Goal: Entertainment & Leisure: Consume media (video, audio)

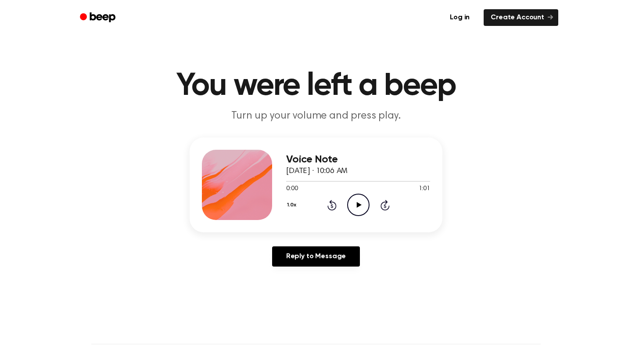
click at [360, 208] on icon "Play Audio" at bounding box center [358, 205] width 22 height 22
click at [390, 183] on div at bounding box center [358, 180] width 144 height 7
drag, startPoint x: 286, startPoint y: 180, endPoint x: 401, endPoint y: 193, distance: 115.3
click at [401, 193] on div "0:00 1:01 Your browser does not support the [object Object] element." at bounding box center [358, 185] width 144 height 16
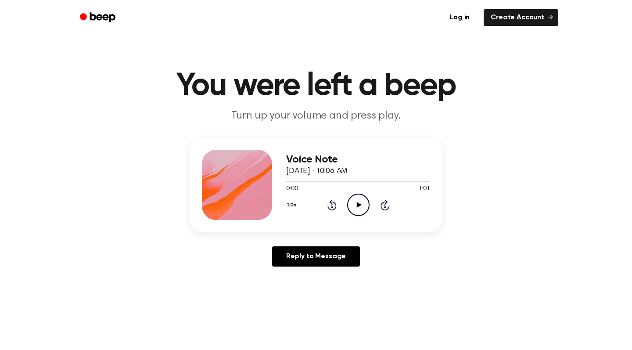
click at [347, 207] on div "1.0x Rewind 5 seconds Play Audio Skip 5 seconds" at bounding box center [358, 205] width 144 height 22
click at [387, 207] on icon "Skip 5 seconds" at bounding box center [385, 204] width 10 height 11
click at [362, 207] on icon "Play Audio" at bounding box center [358, 205] width 22 height 22
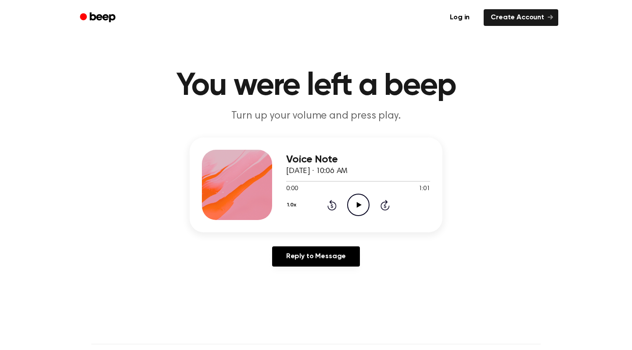
click at [359, 202] on icon "Play Audio" at bounding box center [358, 205] width 22 height 22
click at [333, 205] on icon at bounding box center [332, 206] width 2 height 4
click at [360, 204] on icon "Play Audio" at bounding box center [358, 205] width 22 height 22
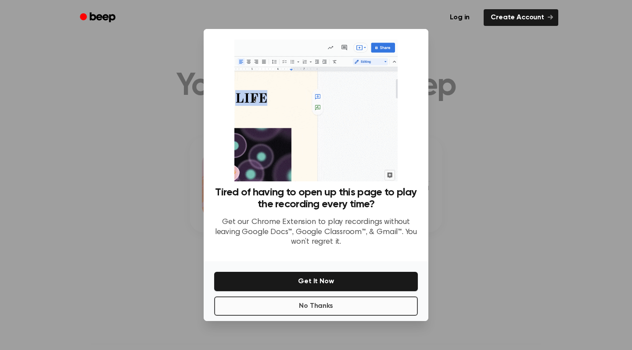
click at [261, 306] on button "No Thanks" at bounding box center [316, 305] width 204 height 19
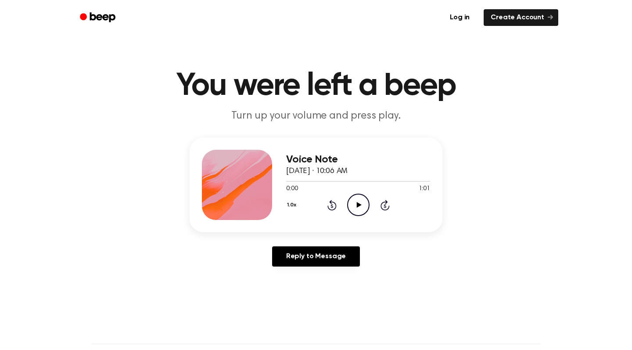
click at [358, 207] on icon at bounding box center [359, 205] width 5 height 6
click at [333, 180] on div at bounding box center [358, 180] width 144 height 7
drag, startPoint x: 283, startPoint y: 181, endPoint x: 336, endPoint y: 180, distance: 53.2
click at [336, 180] on div at bounding box center [358, 180] width 144 height 7
click at [362, 205] on icon "Play Audio" at bounding box center [358, 205] width 22 height 22
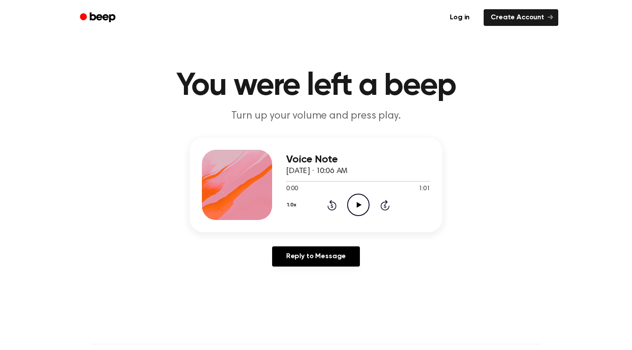
click at [361, 202] on icon "Play Audio" at bounding box center [358, 205] width 22 height 22
click at [387, 205] on icon "Skip 5 seconds" at bounding box center [385, 204] width 10 height 11
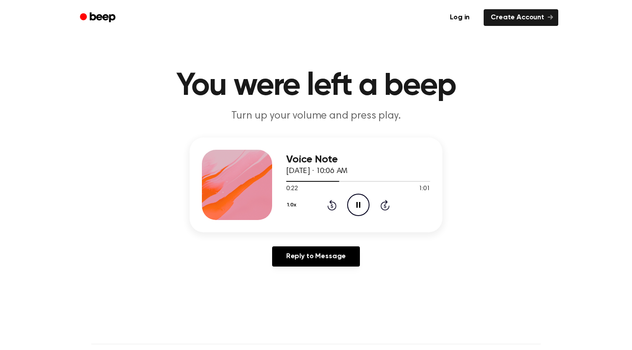
click at [387, 205] on icon "Skip 5 seconds" at bounding box center [385, 204] width 10 height 11
